Goal: Navigation & Orientation: Find specific page/section

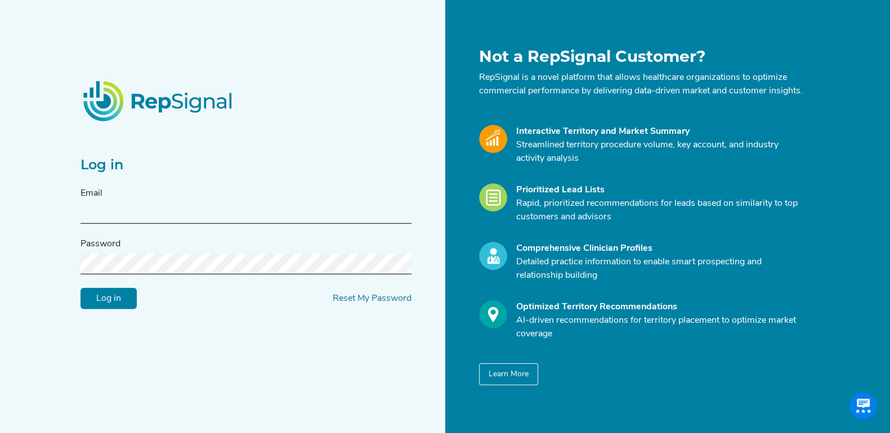
type input "[EMAIL_ADDRESS][DOMAIN_NAME]"
click at [118, 298] on input "Log in" at bounding box center [108, 298] width 56 height 21
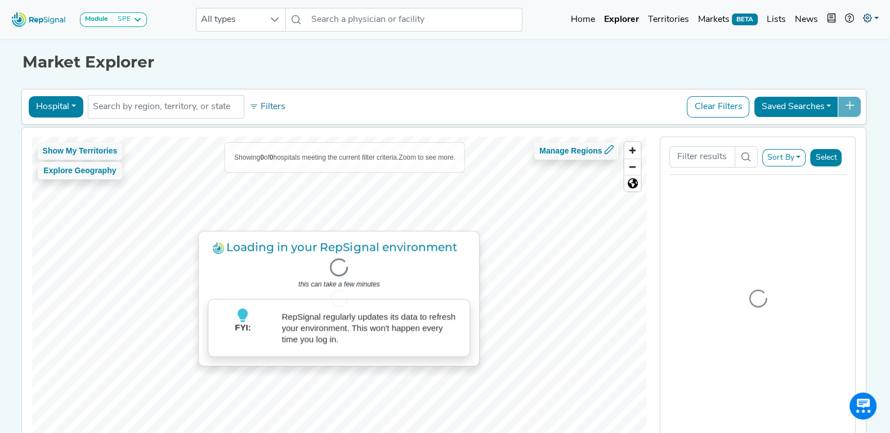
click at [863, 12] on link at bounding box center [870, 19] width 25 height 23
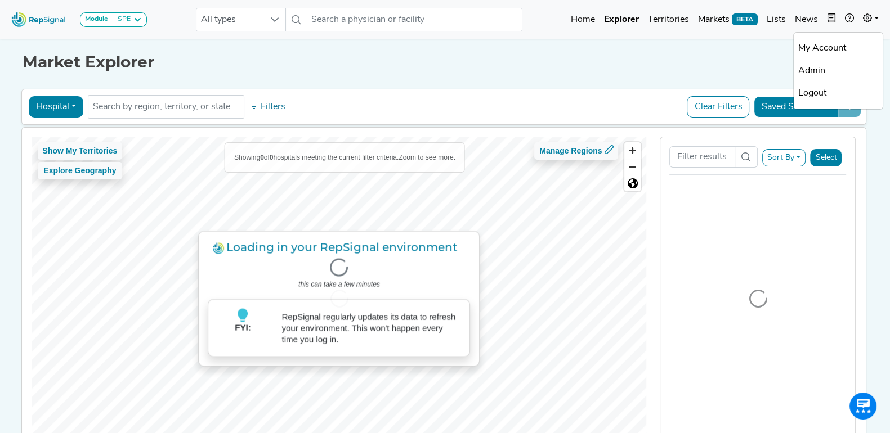
click at [816, 70] on link "Admin" at bounding box center [838, 71] width 89 height 23
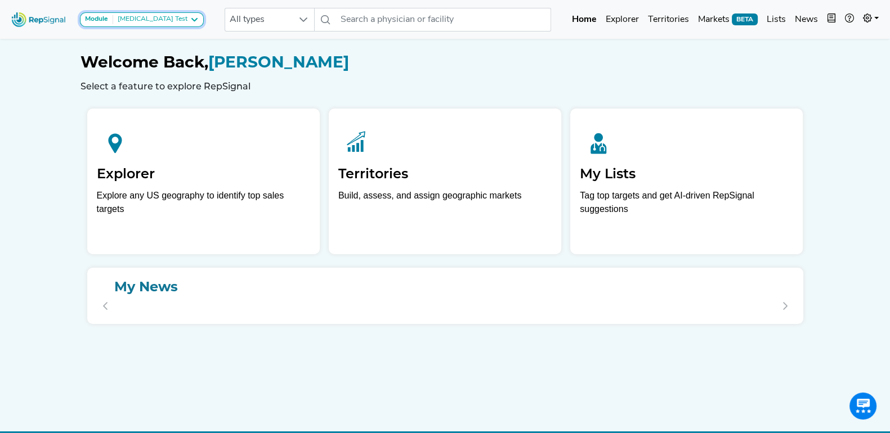
click at [190, 21] on icon at bounding box center [194, 19] width 9 height 9
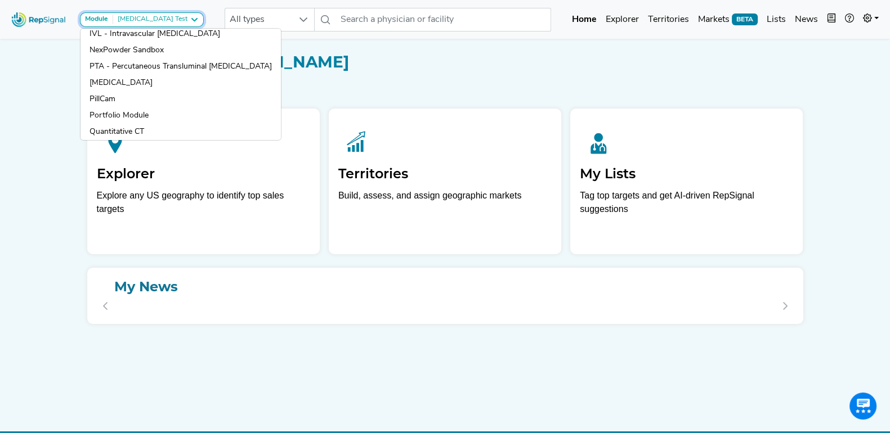
scroll to position [234, 0]
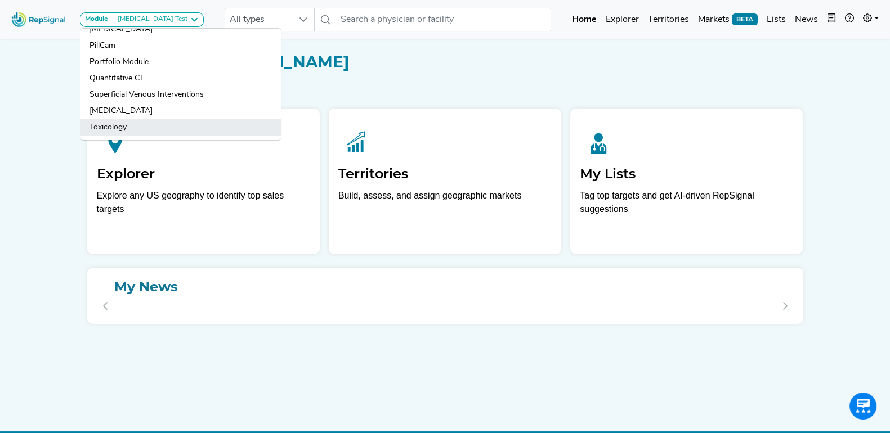
click at [140, 119] on link "Toxicology" at bounding box center [180, 127] width 200 height 16
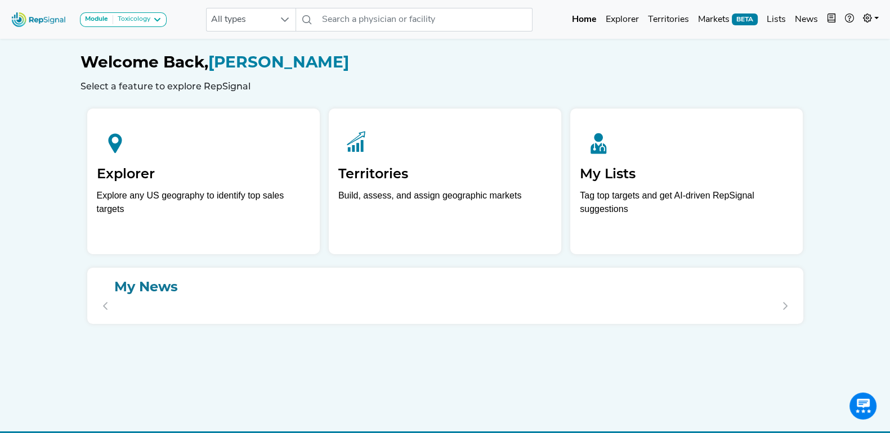
click at [52, 96] on div "Module Toxicology Atherectomy Breast Surgery Carotid Compression Devices Corona…" at bounding box center [445, 227] width 890 height 454
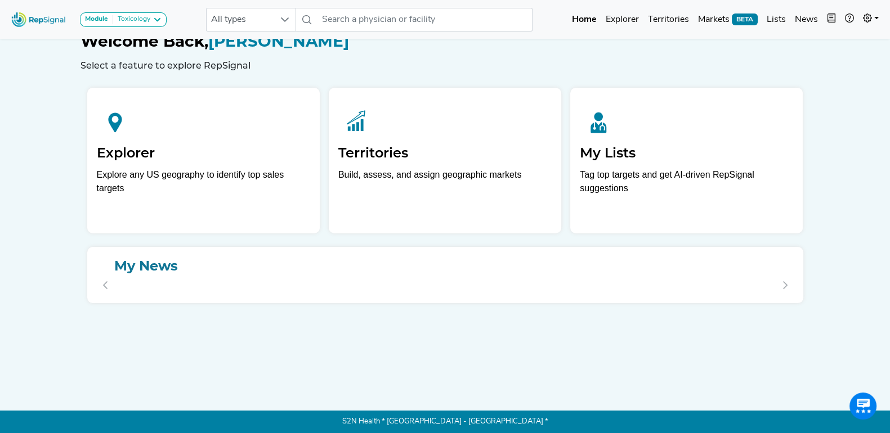
scroll to position [0, 0]
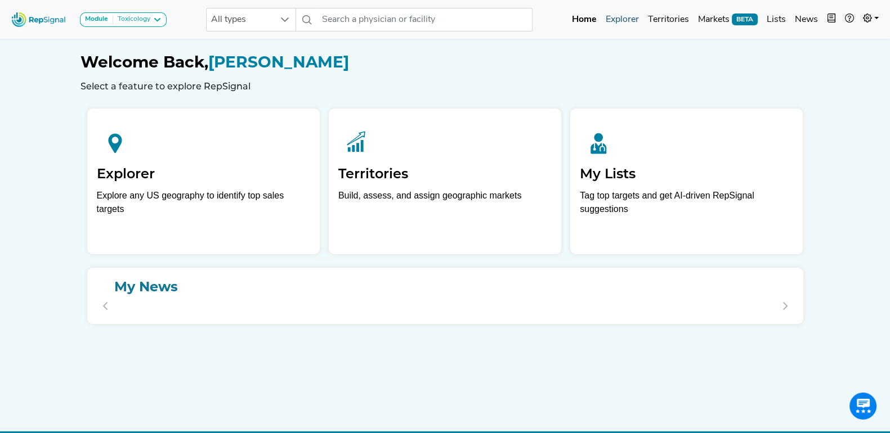
click at [625, 19] on link "Explorer" at bounding box center [622, 19] width 42 height 23
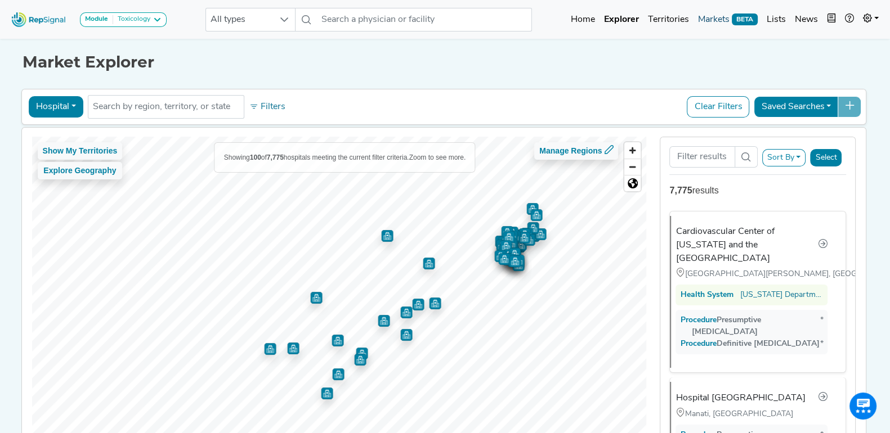
click at [723, 21] on link "Markets BETA" at bounding box center [727, 19] width 69 height 23
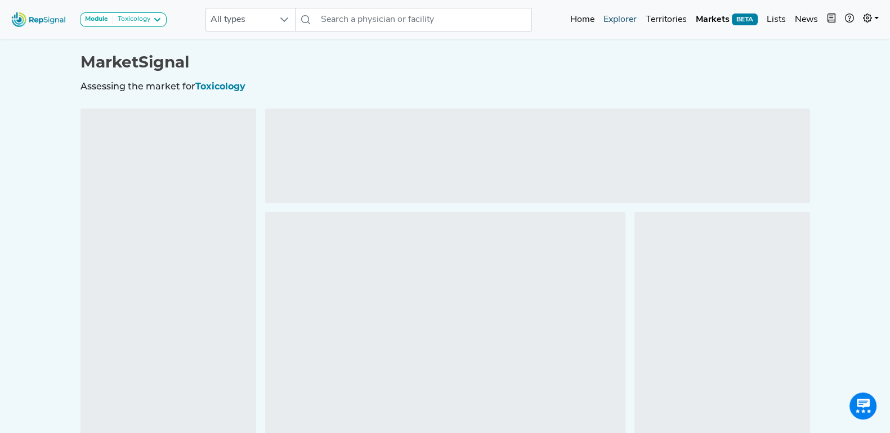
click at [628, 21] on link "Explorer" at bounding box center [620, 19] width 42 height 23
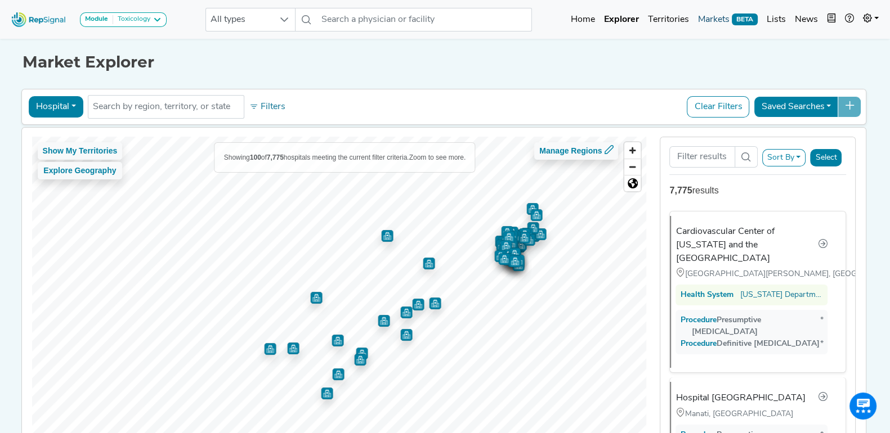
click at [721, 15] on link "Markets BETA" at bounding box center [727, 19] width 69 height 23
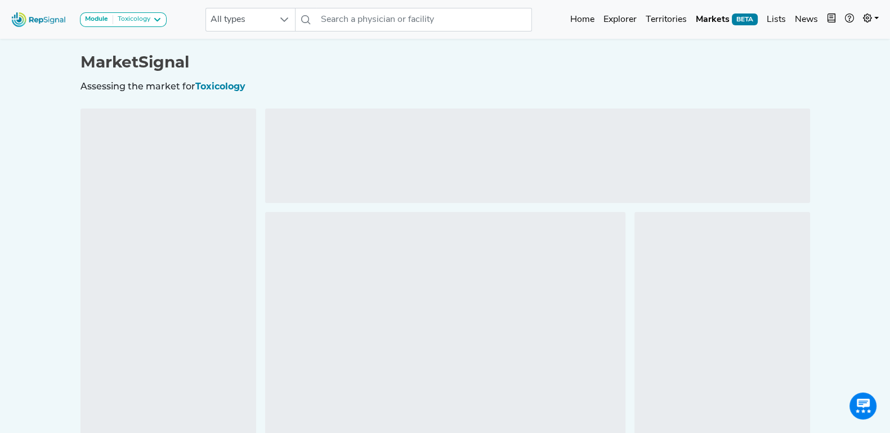
click at [427, 69] on h1 "MarketSignal" at bounding box center [444, 62] width 729 height 19
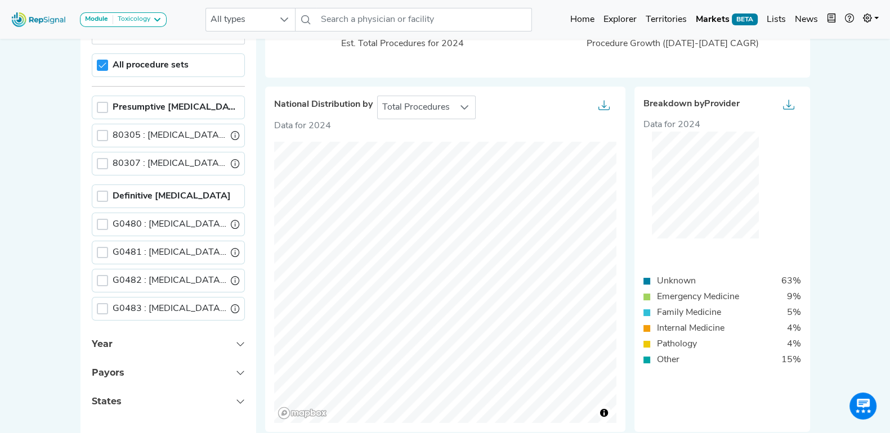
scroll to position [155, 0]
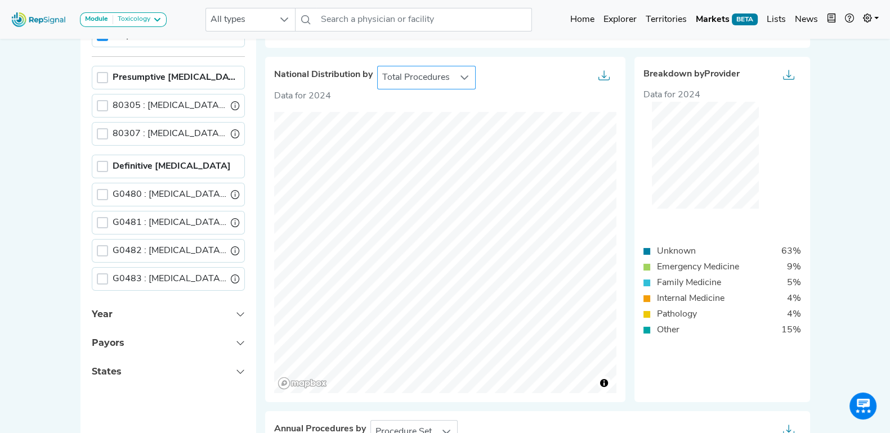
click at [455, 74] on div at bounding box center [464, 77] width 21 height 23
click at [518, 81] on div "National Distribution by Total Procedures" at bounding box center [445, 78] width 342 height 24
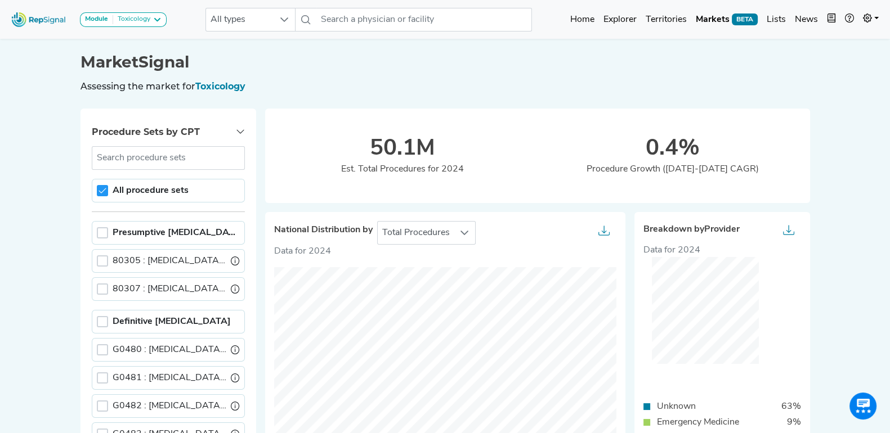
scroll to position [0, 11]
click at [867, 21] on icon at bounding box center [867, 18] width 9 height 9
click at [821, 64] on link "Admin" at bounding box center [838, 71] width 89 height 23
